Goal: Transaction & Acquisition: Purchase product/service

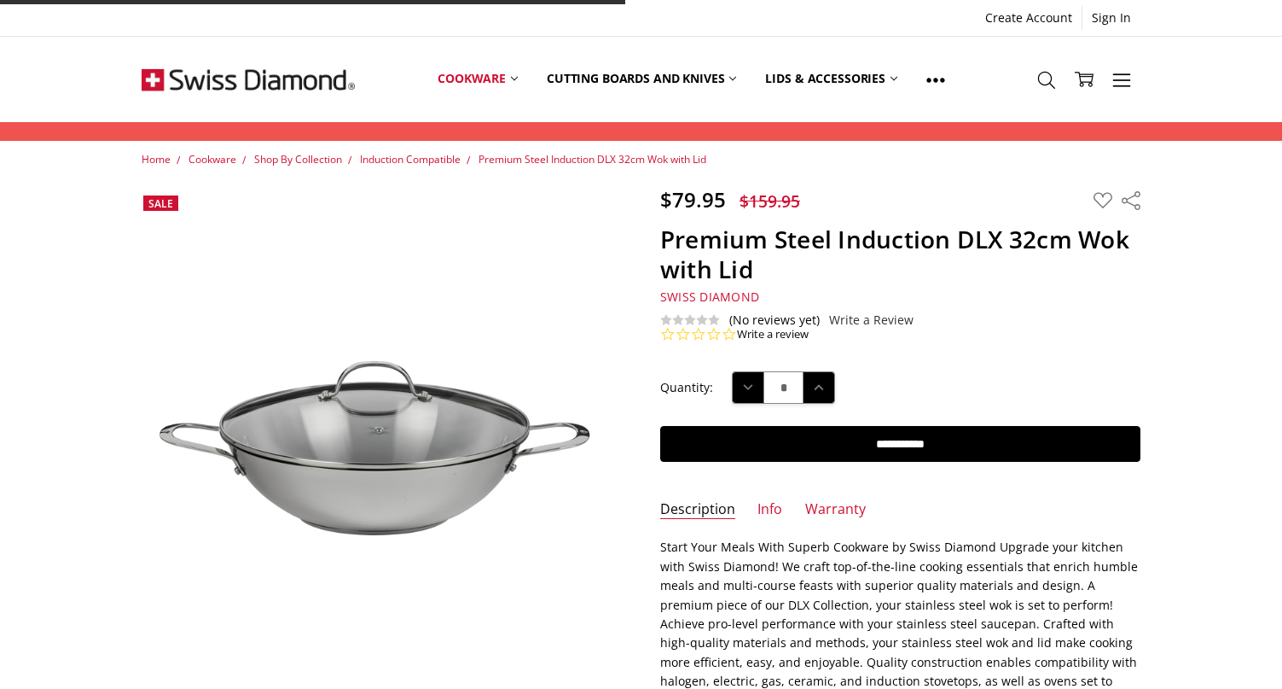
drag, startPoint x: 0, startPoint y: 0, endPoint x: 1155, endPoint y: 337, distance: 1203.5
click at [1155, 337] on section "$79.95 $159.95 MSRP: You save Add to Wish List" at bounding box center [901, 264] width 518 height 155
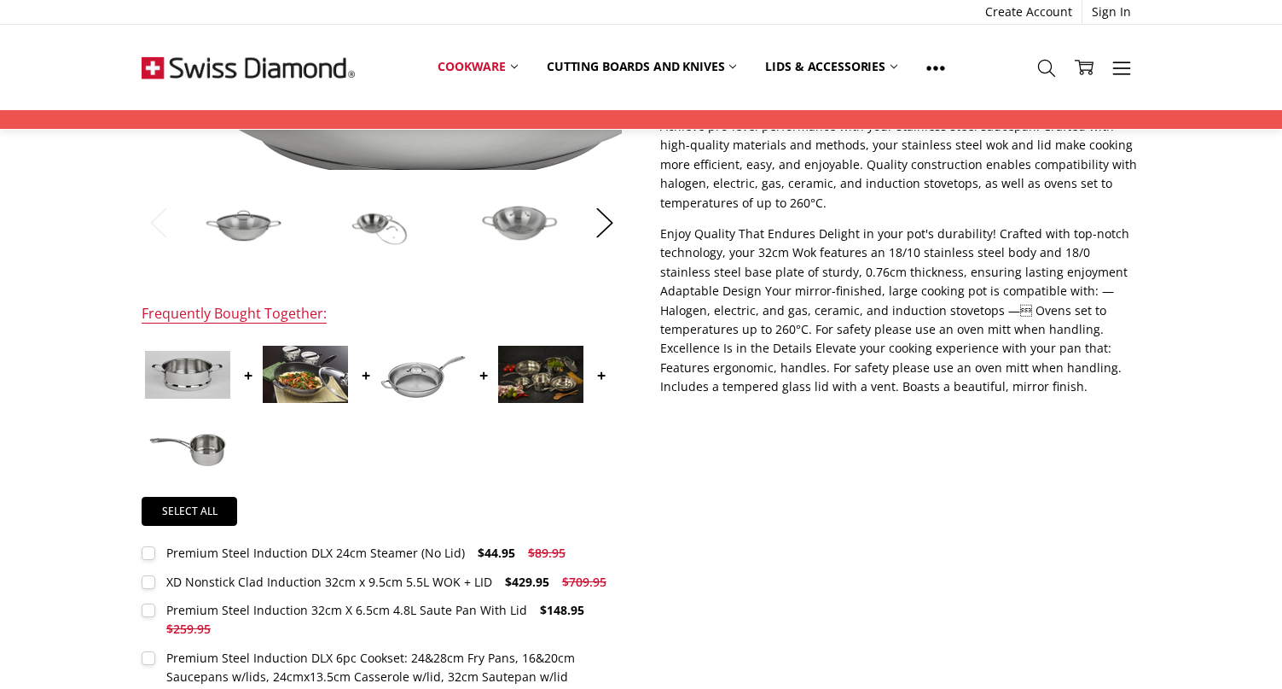
scroll to position [512, 0]
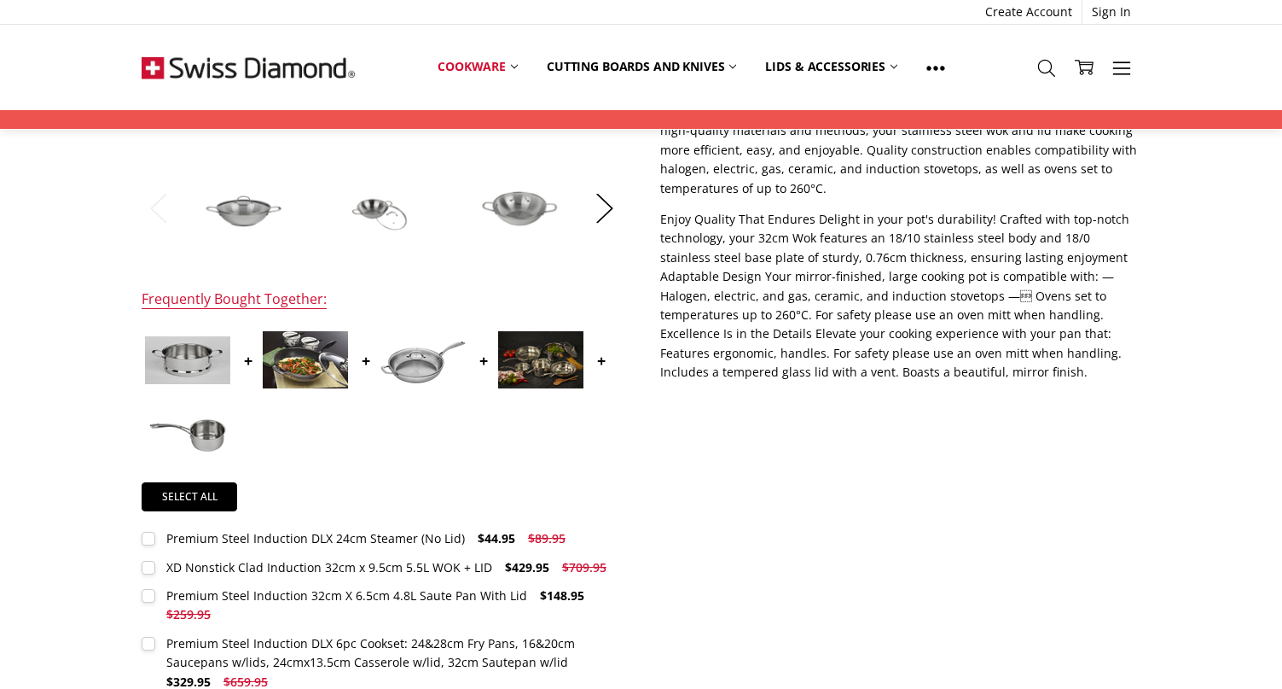
click at [311, 371] on img at bounding box center [305, 359] width 85 height 57
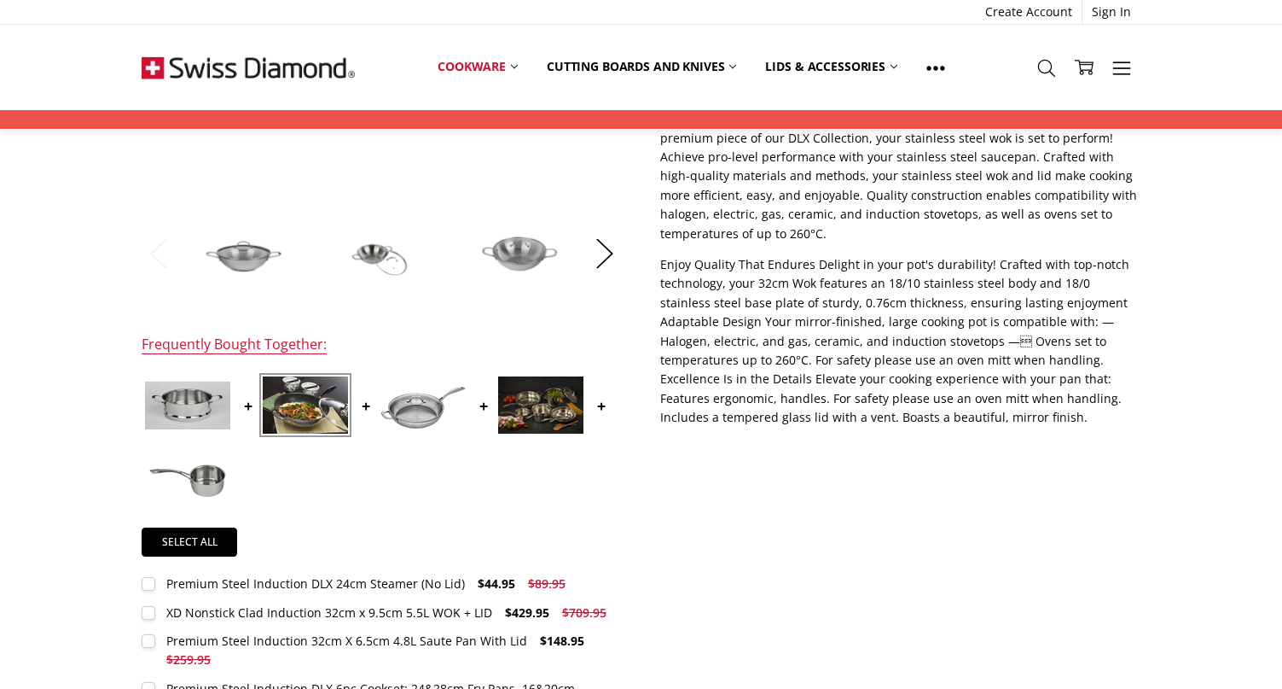
scroll to position [427, 0]
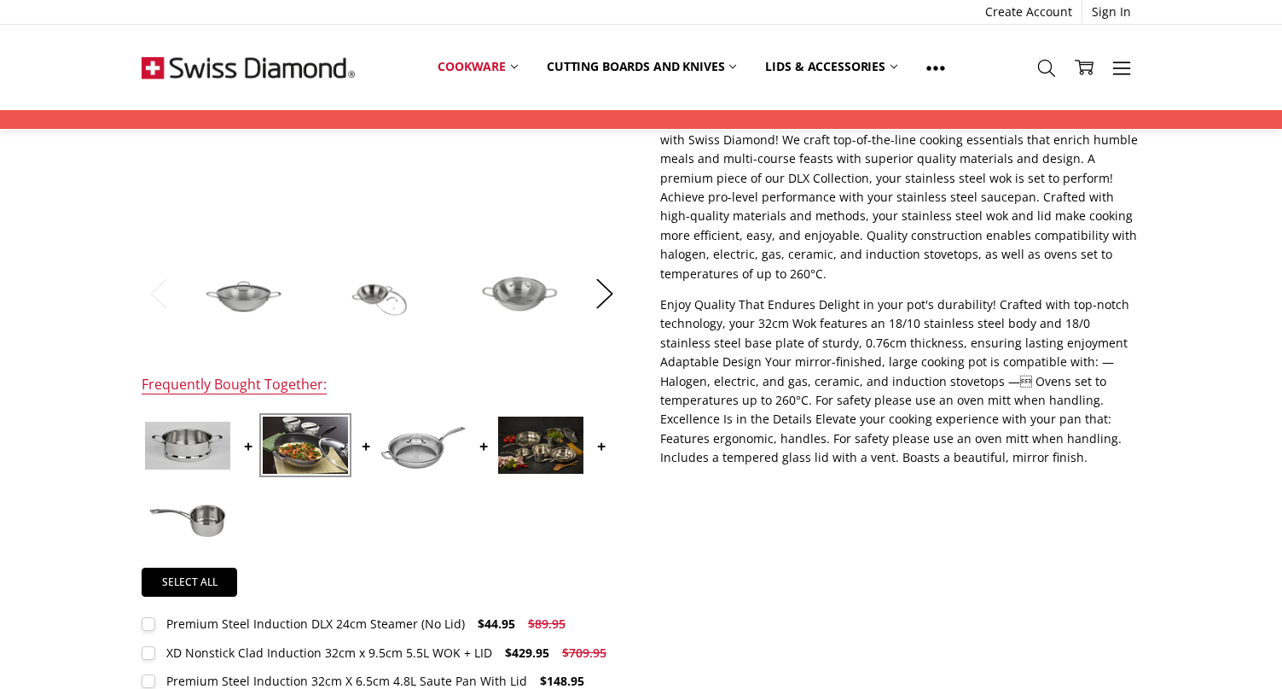
click at [220, 299] on img at bounding box center [244, 293] width 85 height 58
drag, startPoint x: 378, startPoint y: 289, endPoint x: 491, endPoint y: 290, distance: 112.6
click at [379, 290] on img at bounding box center [382, 293] width 85 height 58
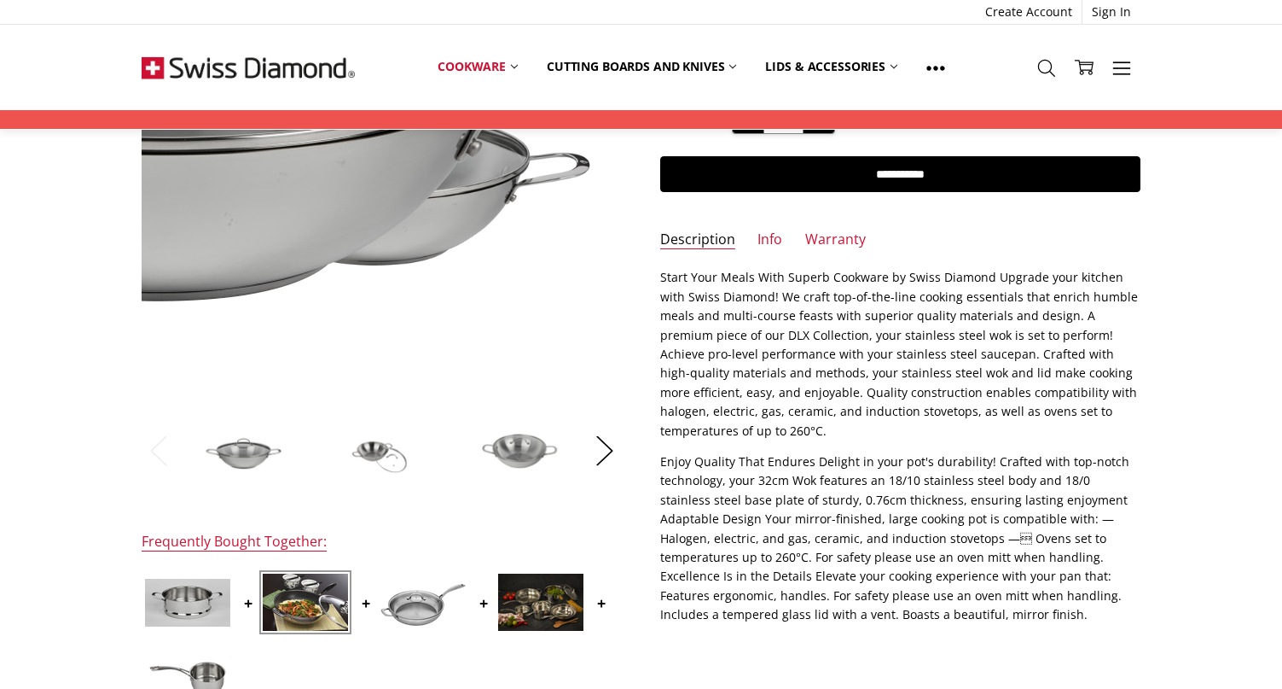
scroll to position [0, 0]
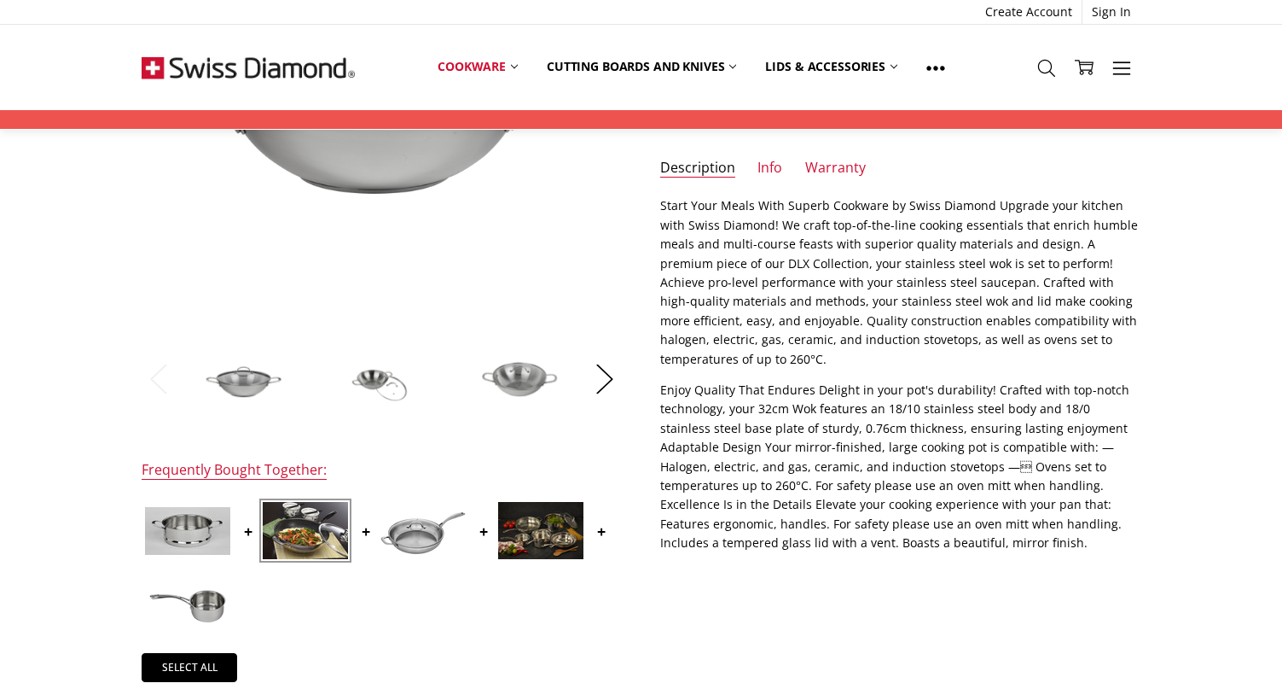
drag, startPoint x: 540, startPoint y: 375, endPoint x: 550, endPoint y: 371, distance: 10.3
click at [540, 375] on img at bounding box center [519, 378] width 85 height 58
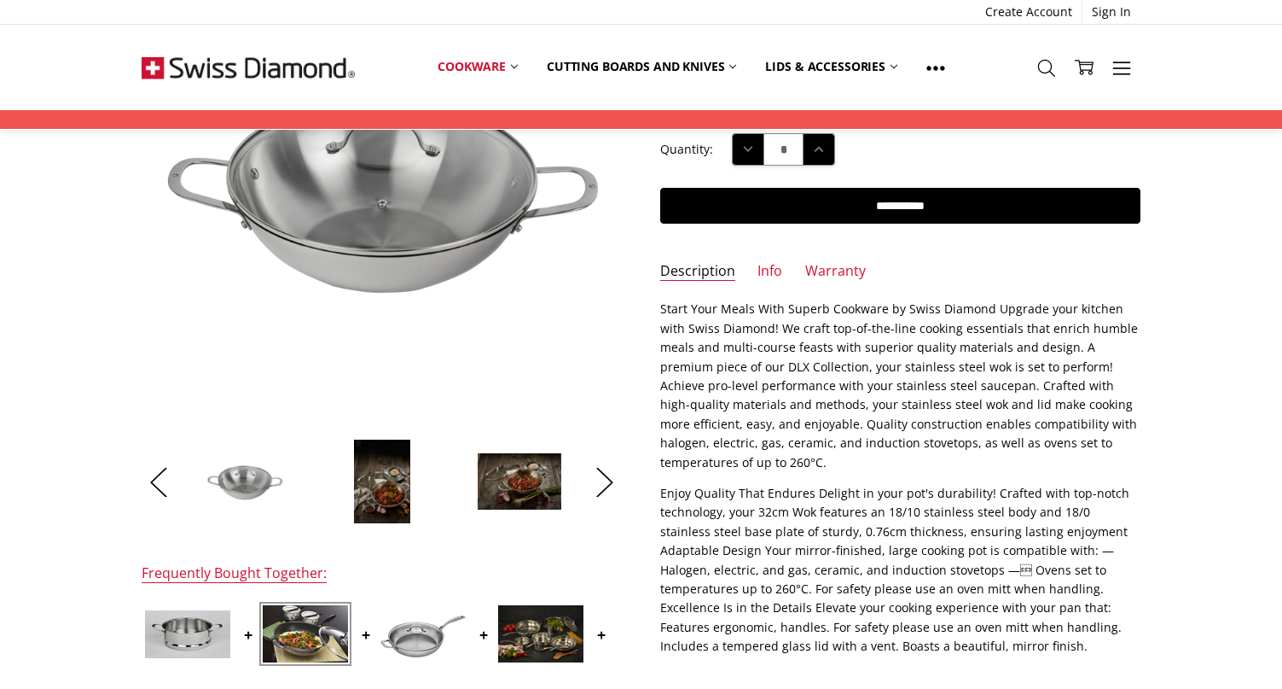
scroll to position [85, 0]
